Goal: Transaction & Acquisition: Subscribe to service/newsletter

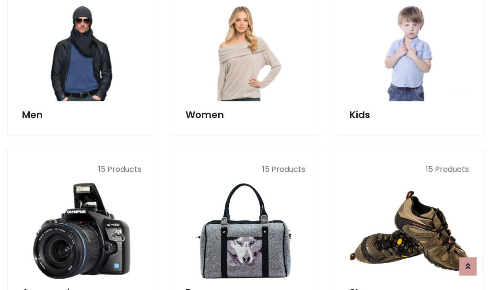
scroll to position [696, 0]
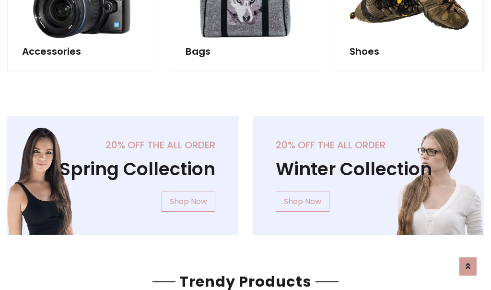
click at [246, 171] on div "20% off the all order Winter Collection Shop Now" at bounding box center [369, 183] width 246 height 134
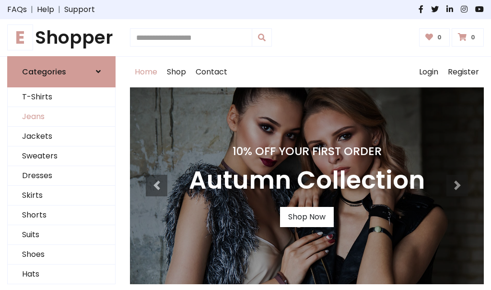
click at [61, 117] on link "Jeans" at bounding box center [61, 117] width 107 height 20
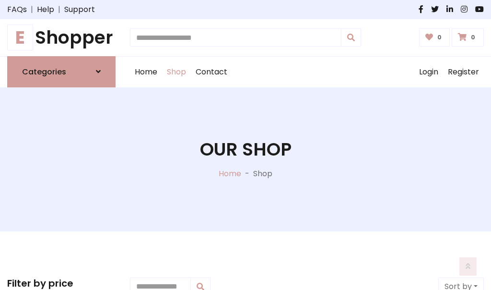
scroll to position [303, 0]
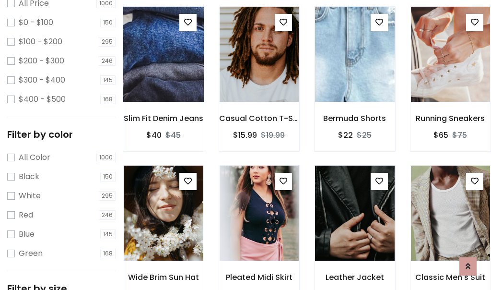
click at [163, 75] on img at bounding box center [163, 54] width 95 height 230
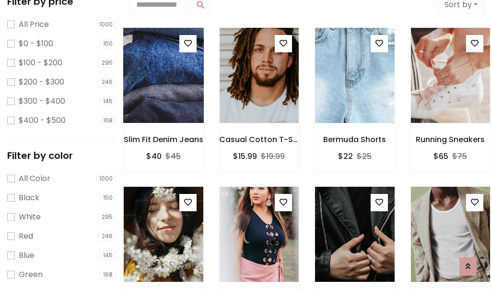
scroll to position [21, 0]
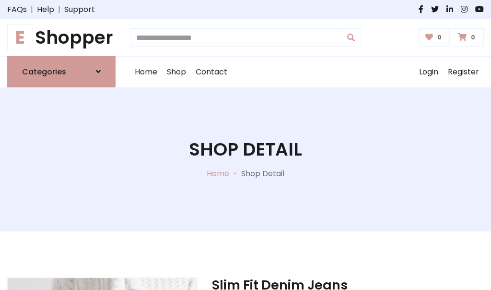
scroll to position [103, 0]
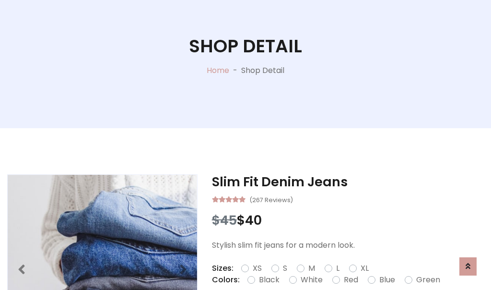
click at [350, 280] on label "Red" at bounding box center [351, 280] width 14 height 12
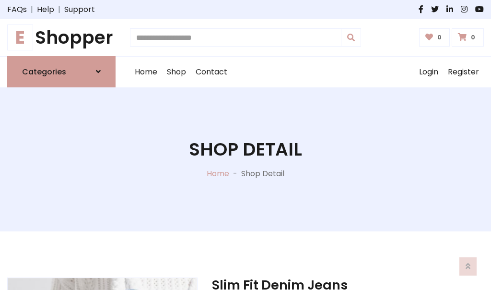
scroll to position [103, 0]
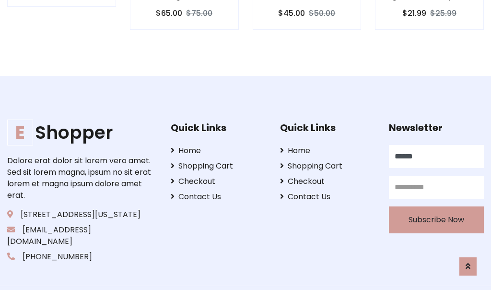
type input "******"
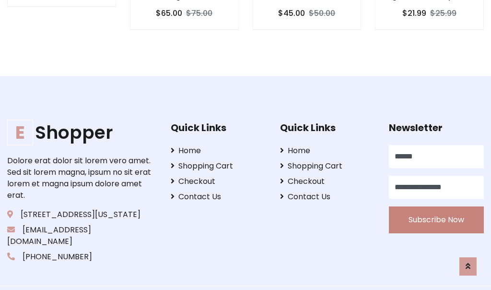
type input "**********"
click at [436, 208] on button "Subscribe Now" at bounding box center [436, 219] width 95 height 27
